Goal: Communication & Community: Ask a question

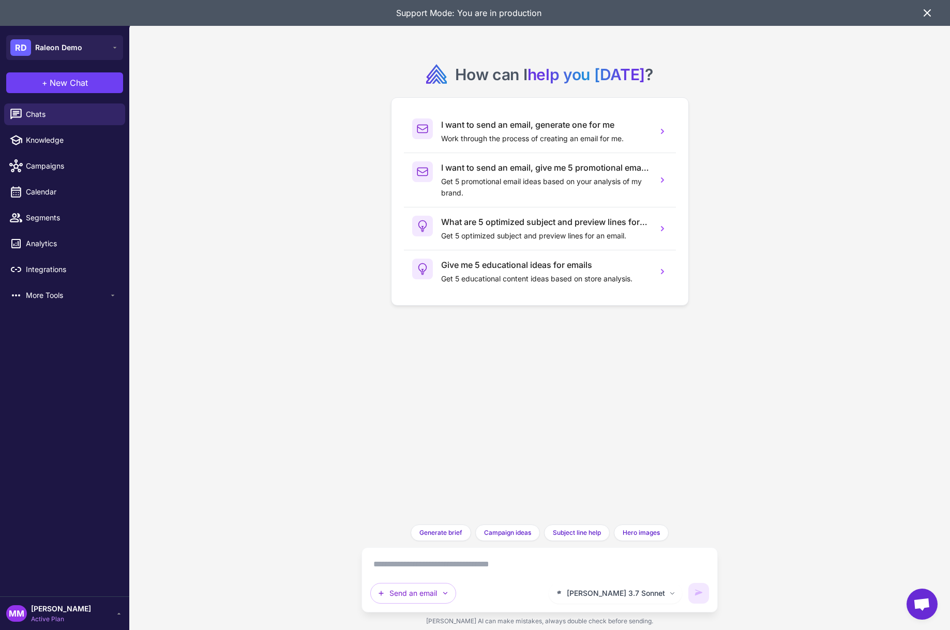
click at [928, 11] on icon at bounding box center [927, 13] width 6 height 6
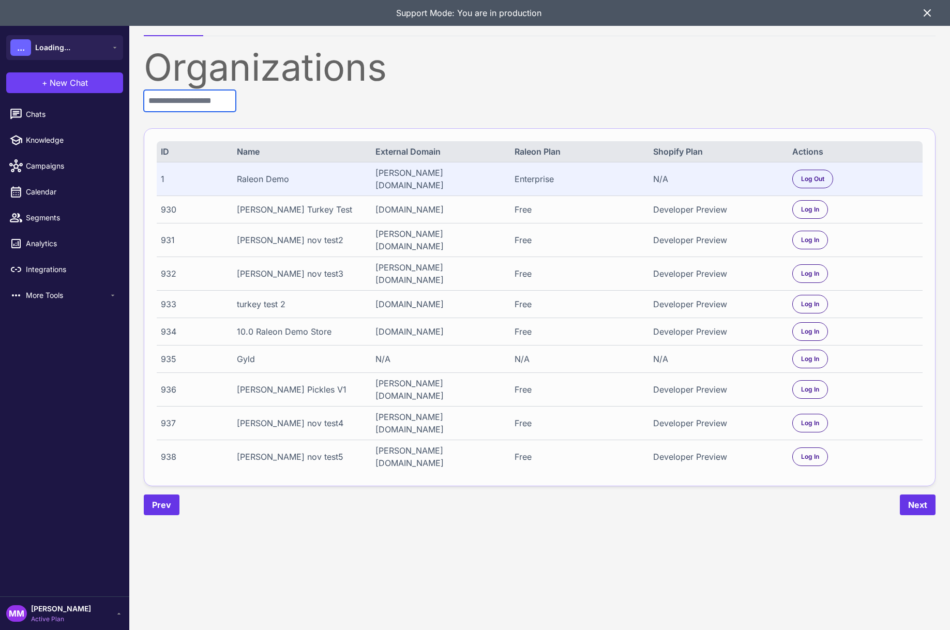
click at [204, 98] on input "text" at bounding box center [190, 101] width 92 height 22
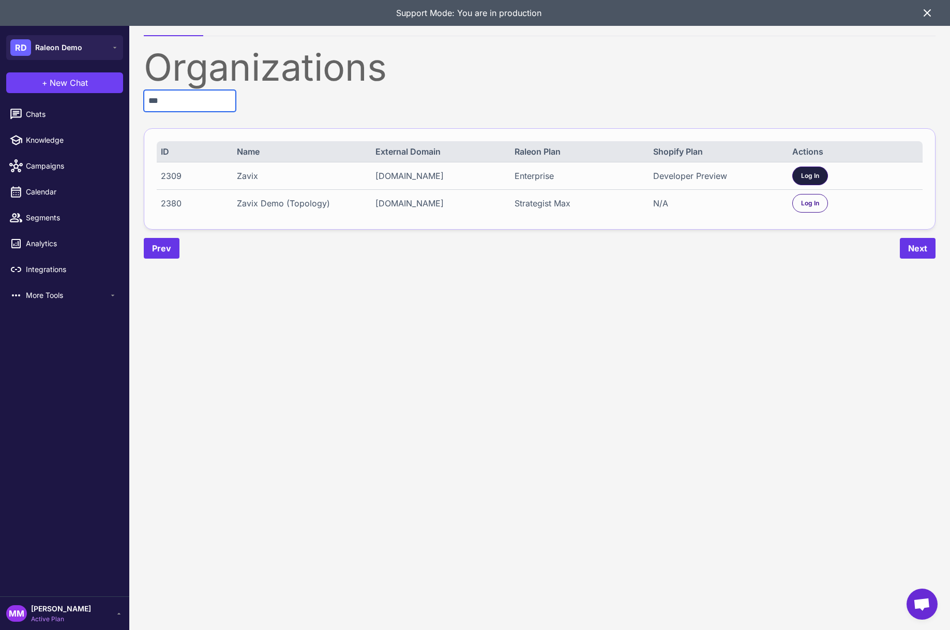
type input "***"
click at [802, 171] on span "Log In" at bounding box center [810, 175] width 18 height 9
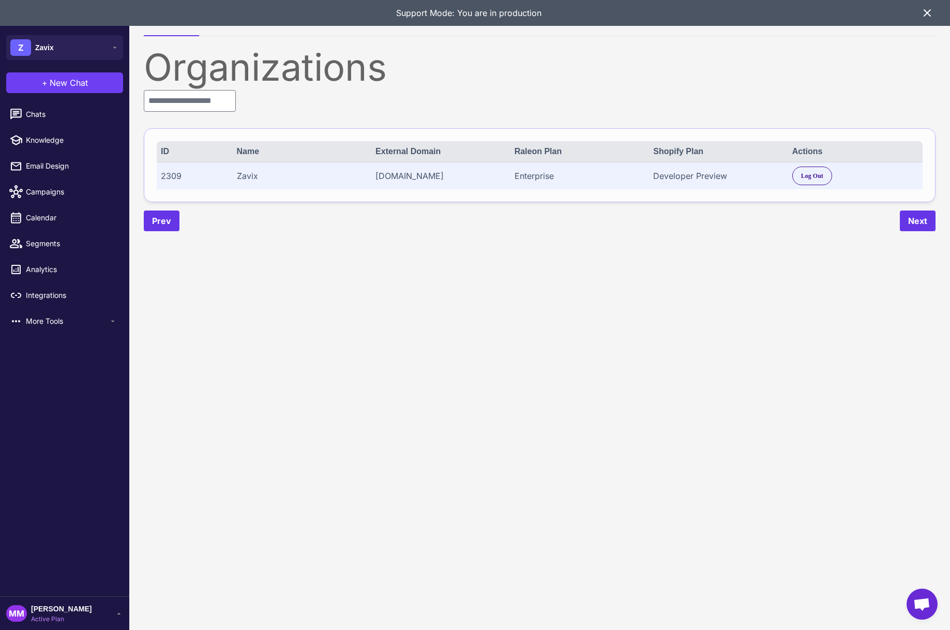
click at [928, 15] on icon at bounding box center [927, 13] width 12 height 12
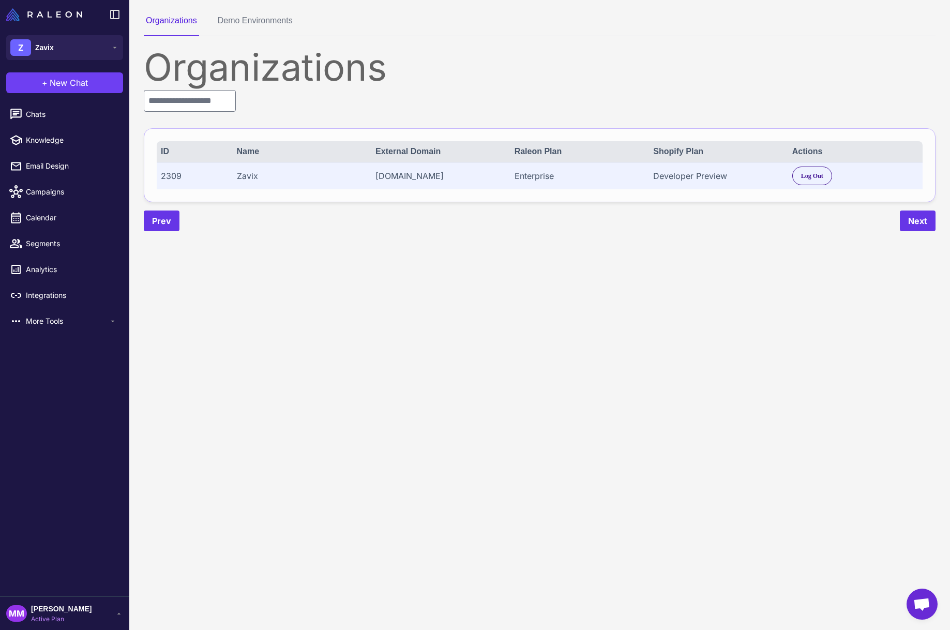
click at [387, 376] on content "Organizations Demo Environments Organizations ID Name External Domain Raleon Pl…" at bounding box center [539, 315] width 821 height 630
click at [37, 179] on li "Email Design" at bounding box center [64, 192] width 129 height 26
click at [42, 168] on span "Email Design" at bounding box center [71, 165] width 91 height 11
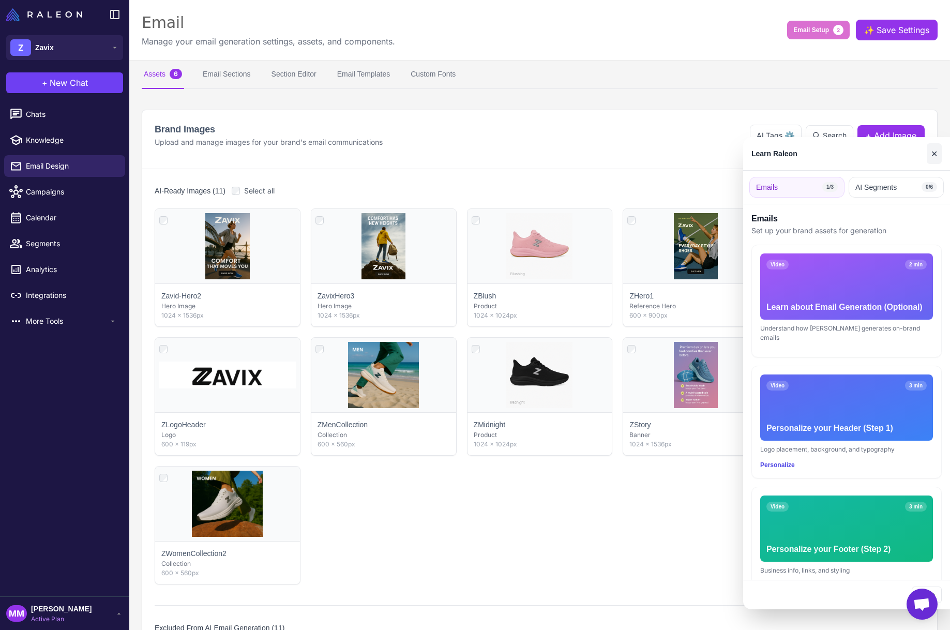
click at [937, 154] on button "✕" at bounding box center [933, 153] width 15 height 21
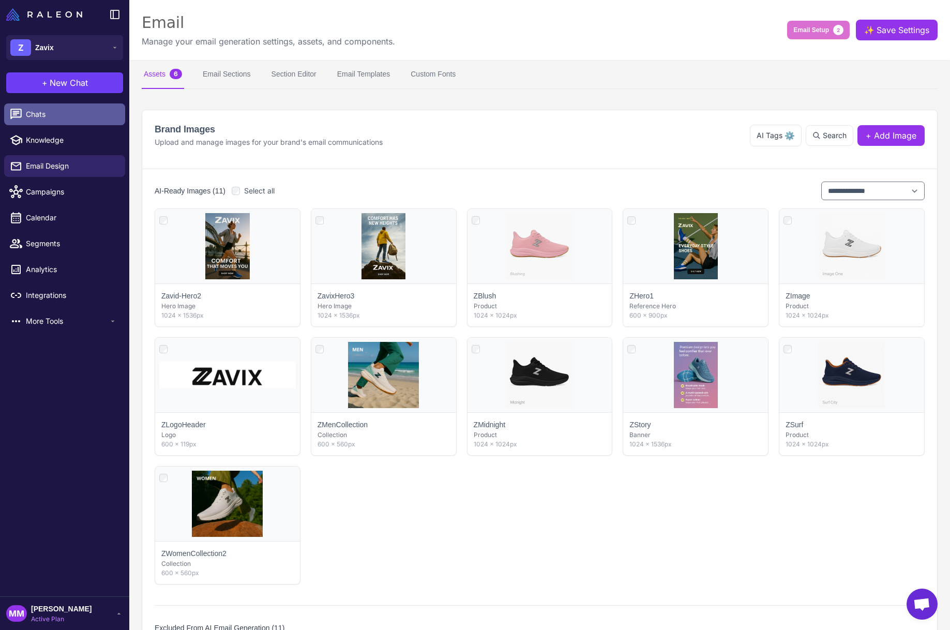
click at [41, 111] on span "Chats" at bounding box center [71, 114] width 91 height 11
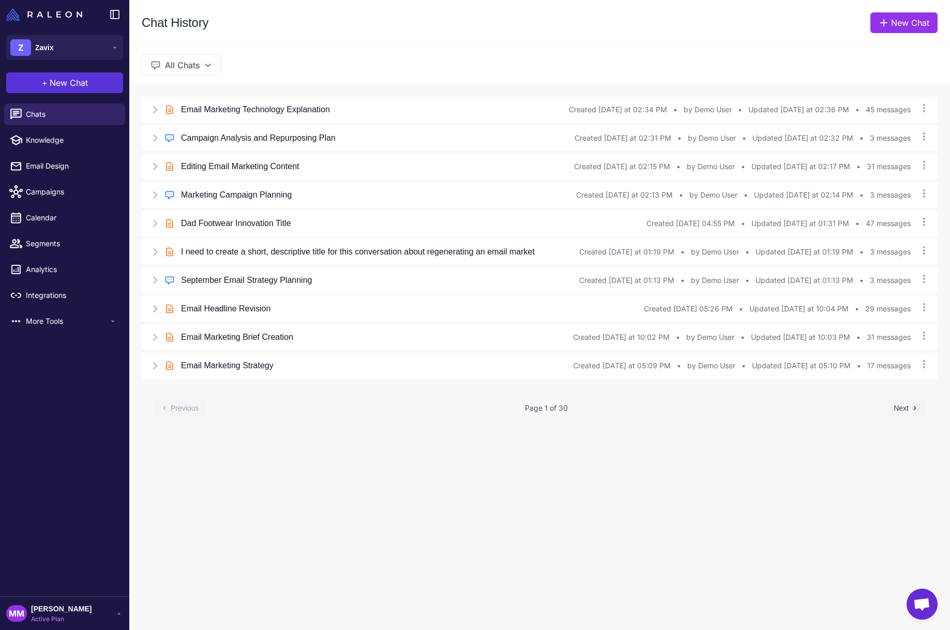
click at [51, 78] on span "New Chat" at bounding box center [69, 83] width 38 height 12
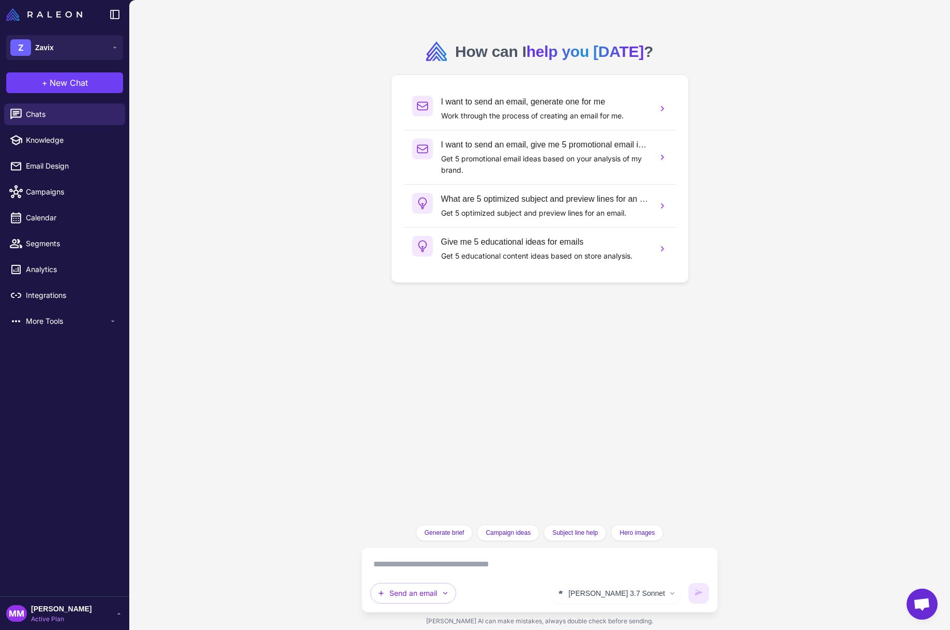
click at [267, 168] on div "How can I help you [DATE] ? I want to send an email, generate one for me Work t…" at bounding box center [539, 315] width 821 height 630
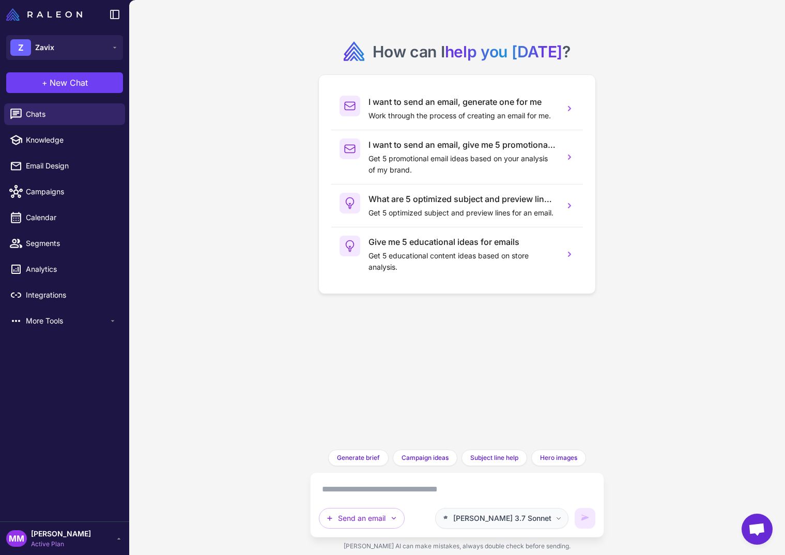
click at [551, 522] on span "[PERSON_NAME] 3.7 Sonnet" at bounding box center [502, 518] width 98 height 11
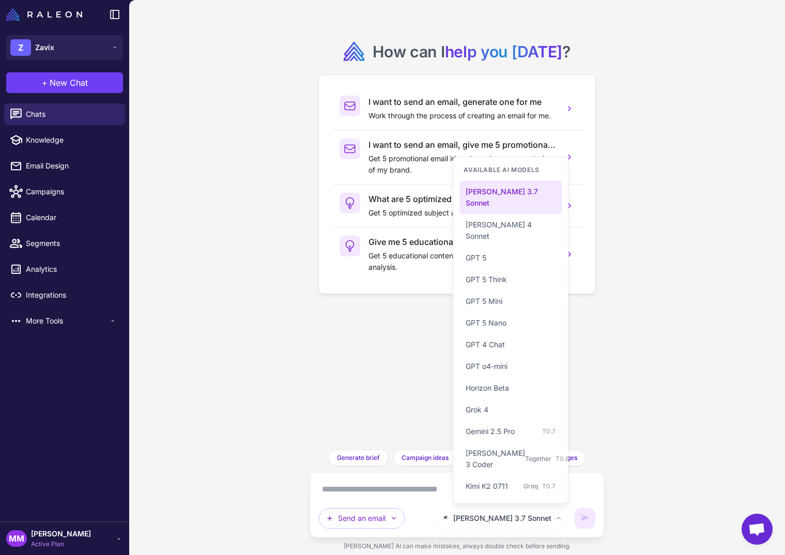
click at [703, 376] on div "How can I help you [DATE] ? I want to send an email, generate one for me Work t…" at bounding box center [457, 277] width 656 height 555
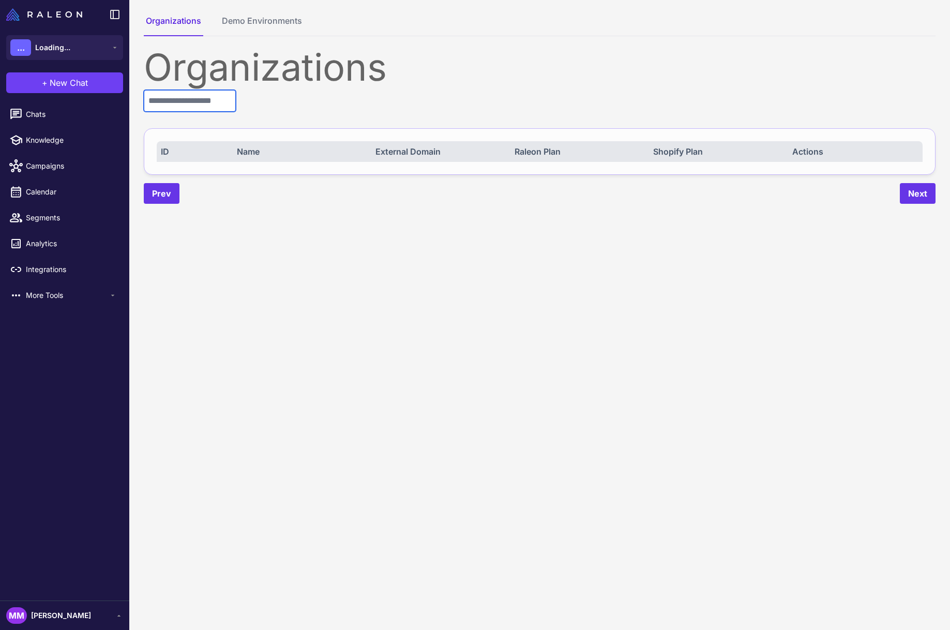
click at [179, 105] on input "text" at bounding box center [190, 101] width 92 height 22
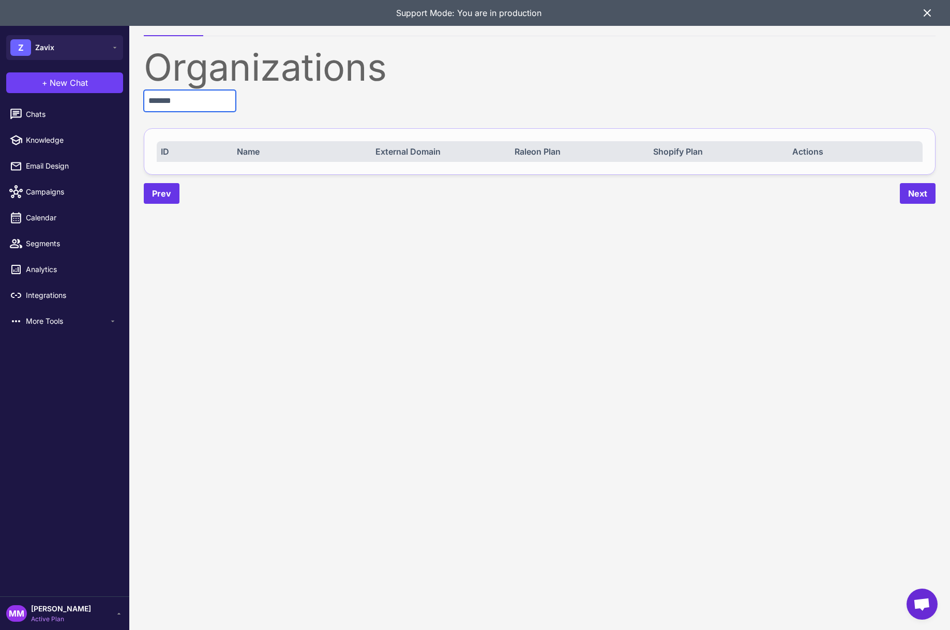
type input "******"
